Goal: Transaction & Acquisition: Purchase product/service

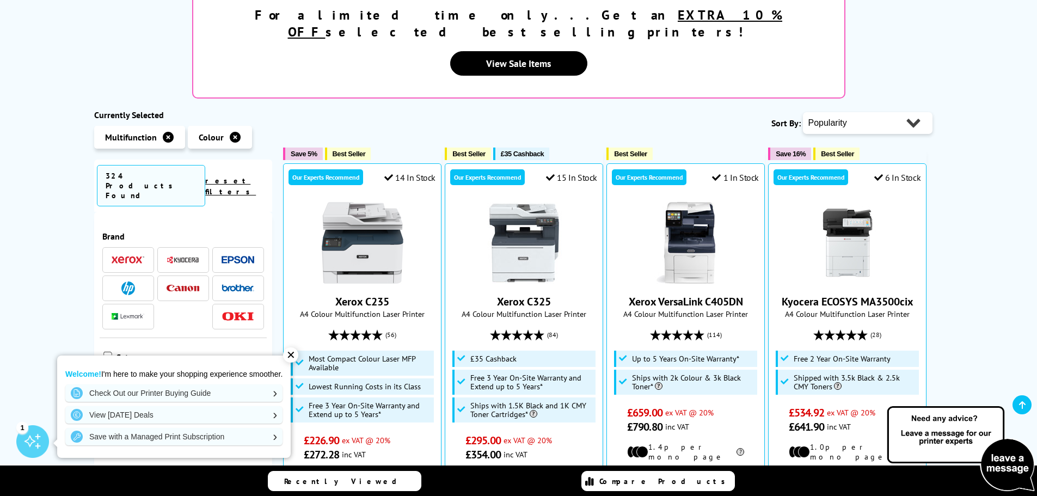
scroll to position [212, 0]
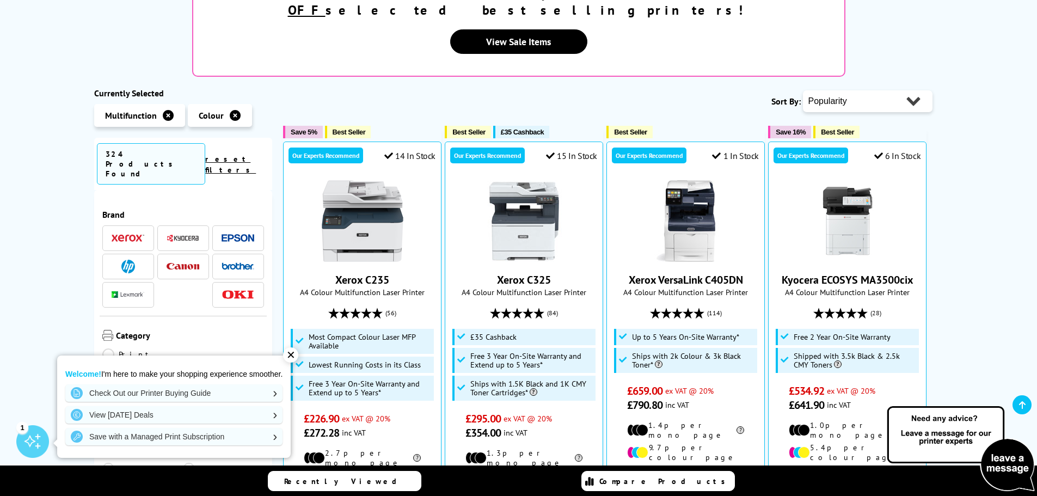
click at [126, 260] on img at bounding box center [128, 267] width 14 height 14
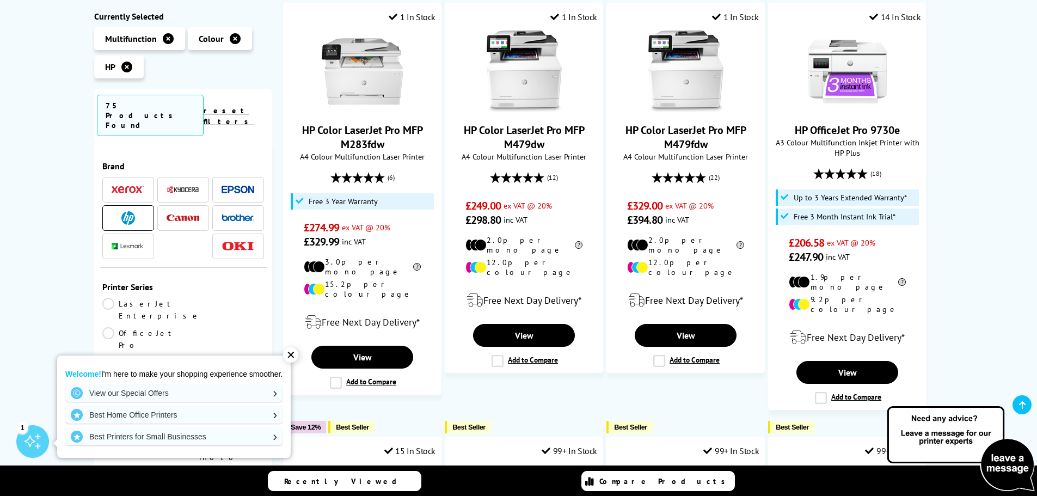
scroll to position [398, 0]
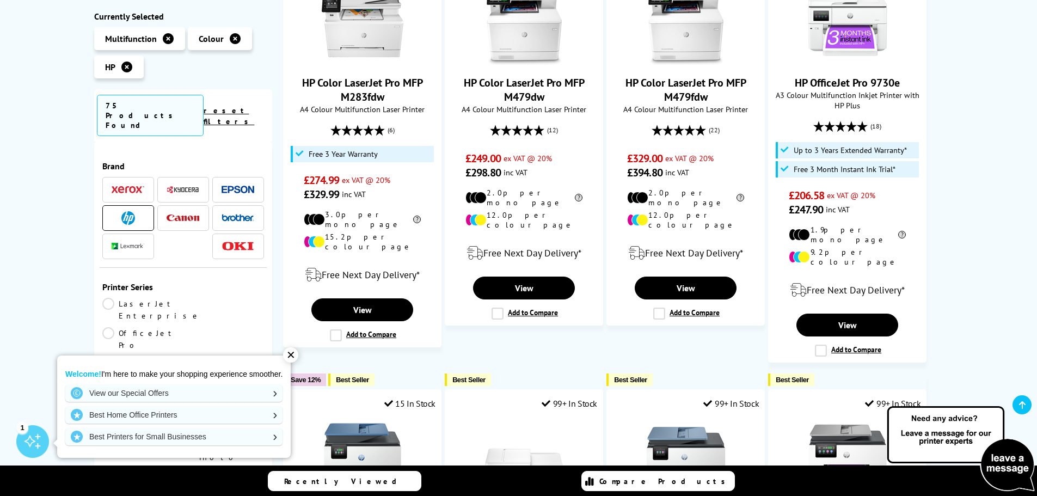
click at [294, 358] on div "✕" at bounding box center [290, 354] width 15 height 15
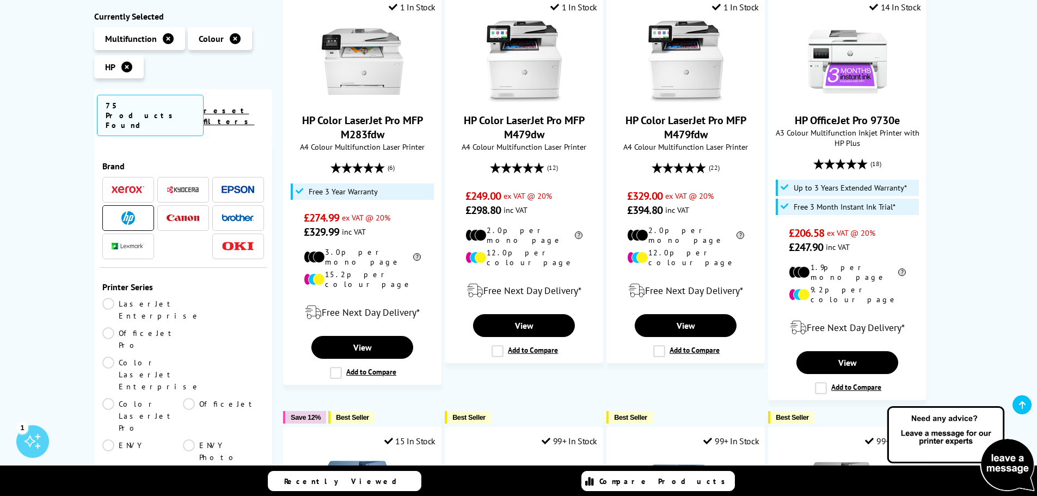
scroll to position [358, 0]
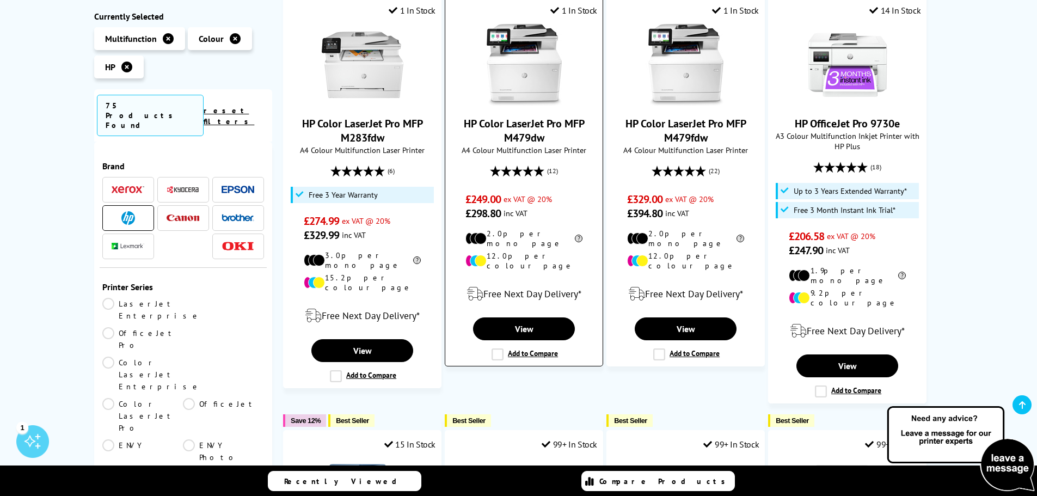
click at [516, 116] on link "HP Color LaserJet Pro MFP M479dw" at bounding box center [524, 130] width 121 height 28
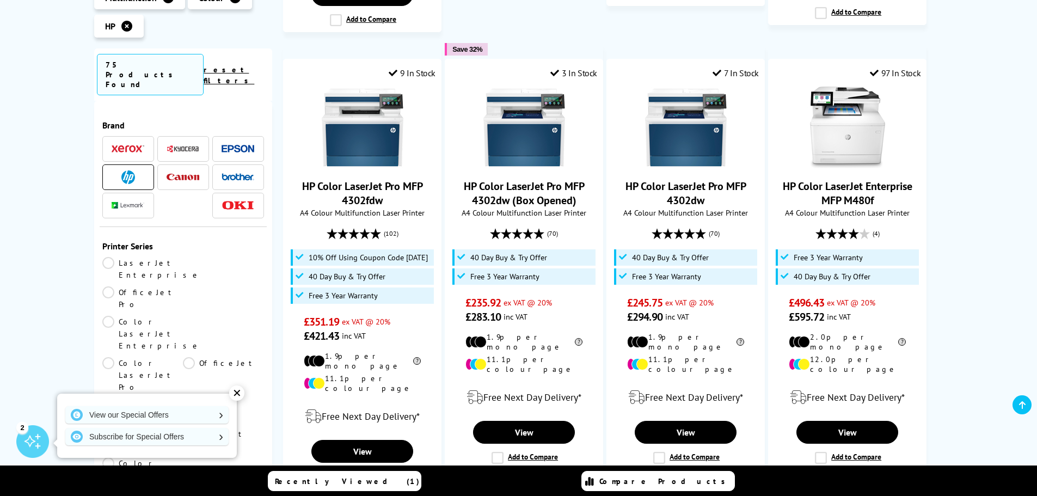
scroll to position [1177, 0]
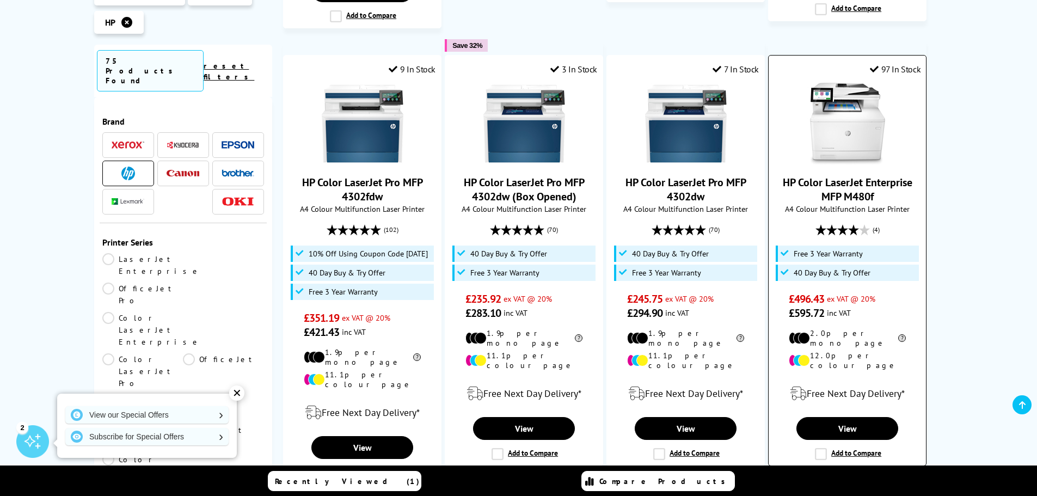
click at [846, 83] on img at bounding box center [848, 124] width 82 height 82
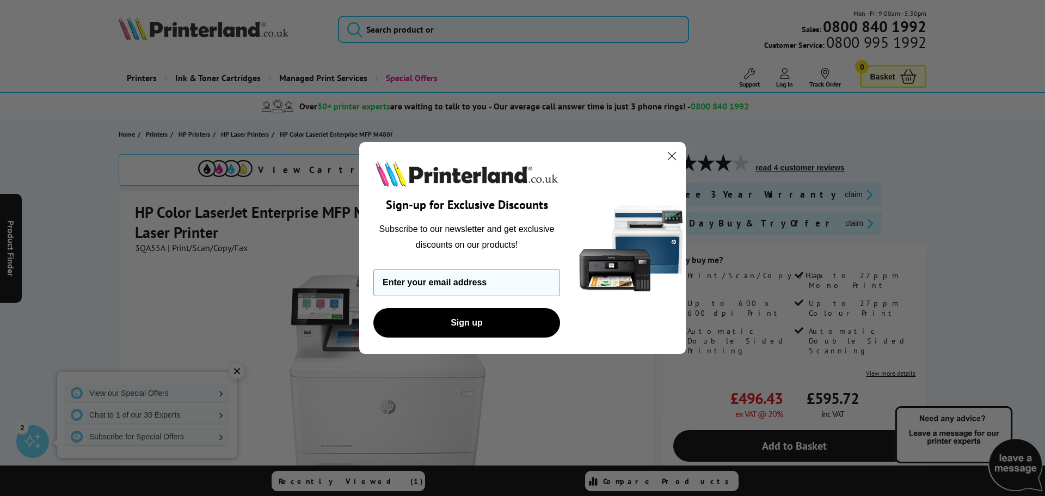
click at [677, 156] on circle "Close dialog" at bounding box center [672, 156] width 18 height 18
